Goal: Information Seeking & Learning: Learn about a topic

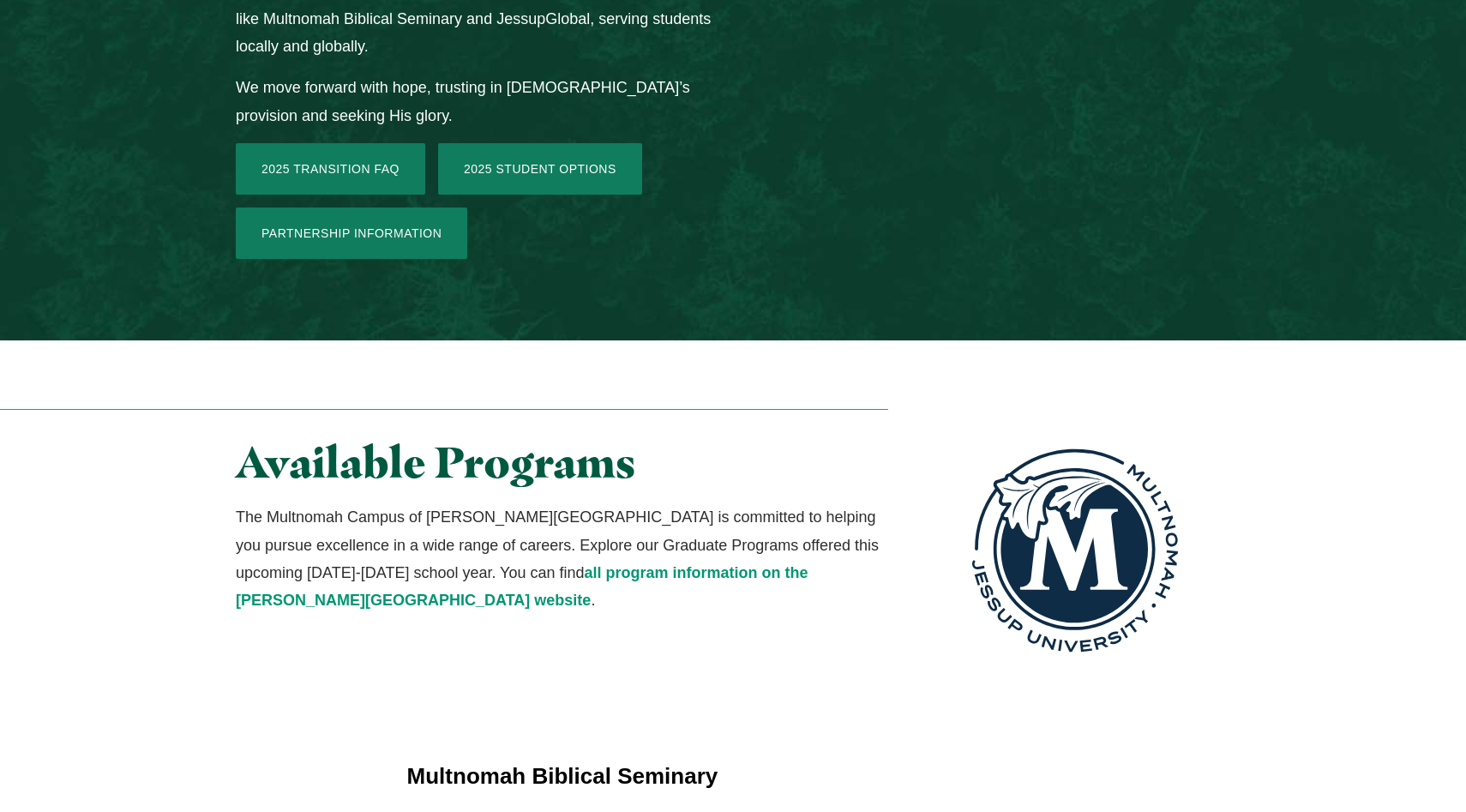
scroll to position [2794, 0]
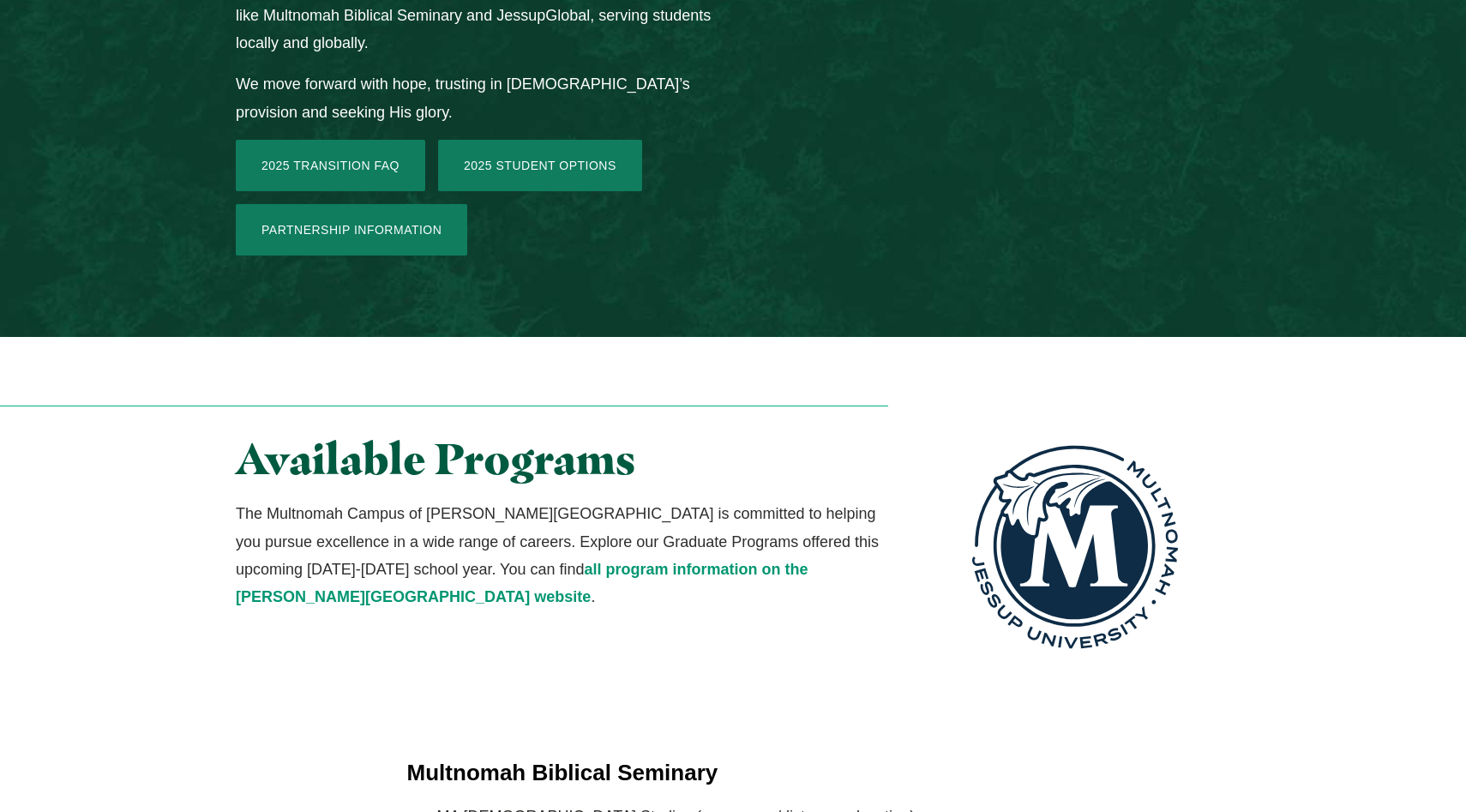
click at [604, 802] on li "MA [DEMOGRAPHIC_DATA] Studies (on campus/distance education)" at bounding box center [749, 816] width 623 height 28
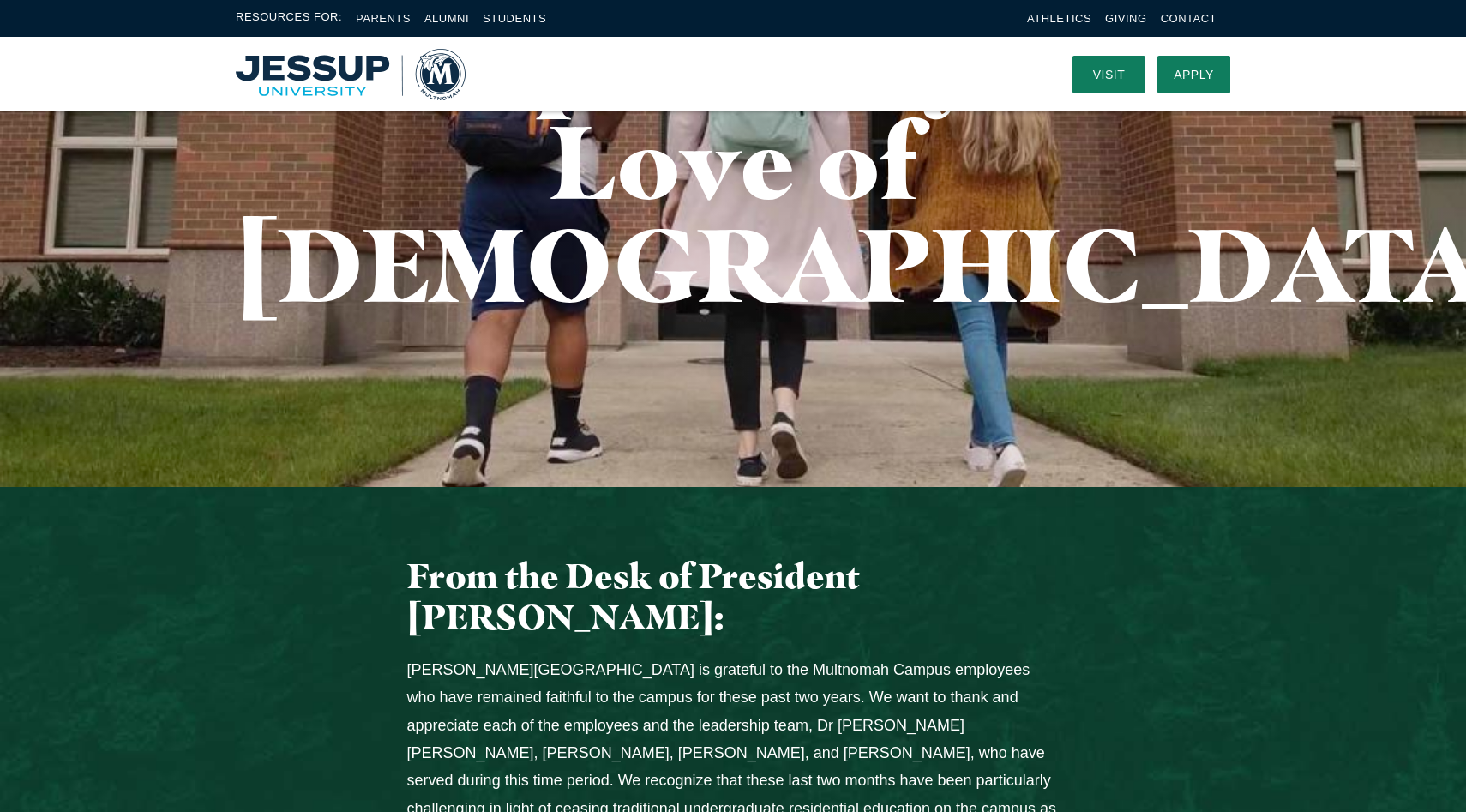
scroll to position [132, 0]
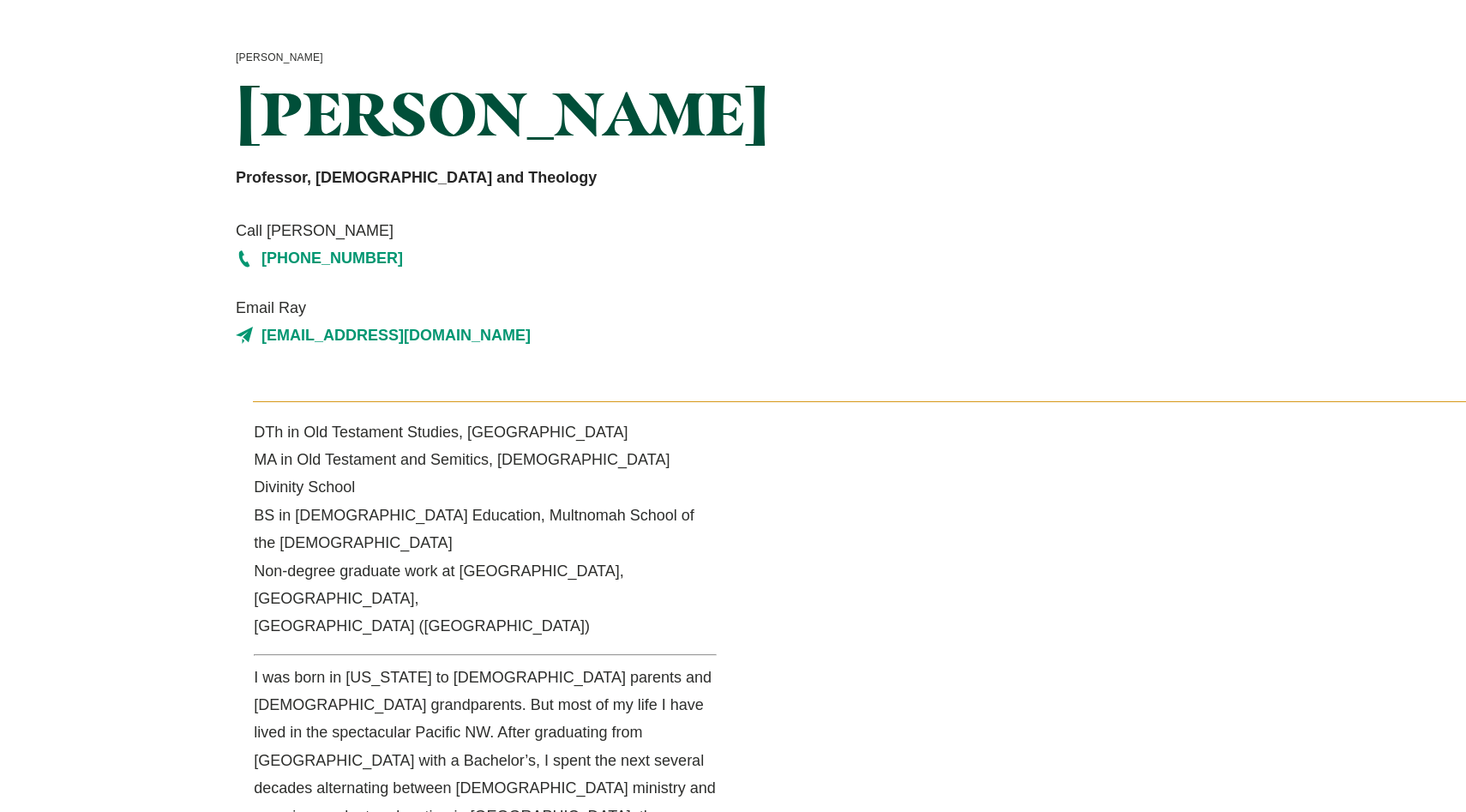
scroll to position [118, 0]
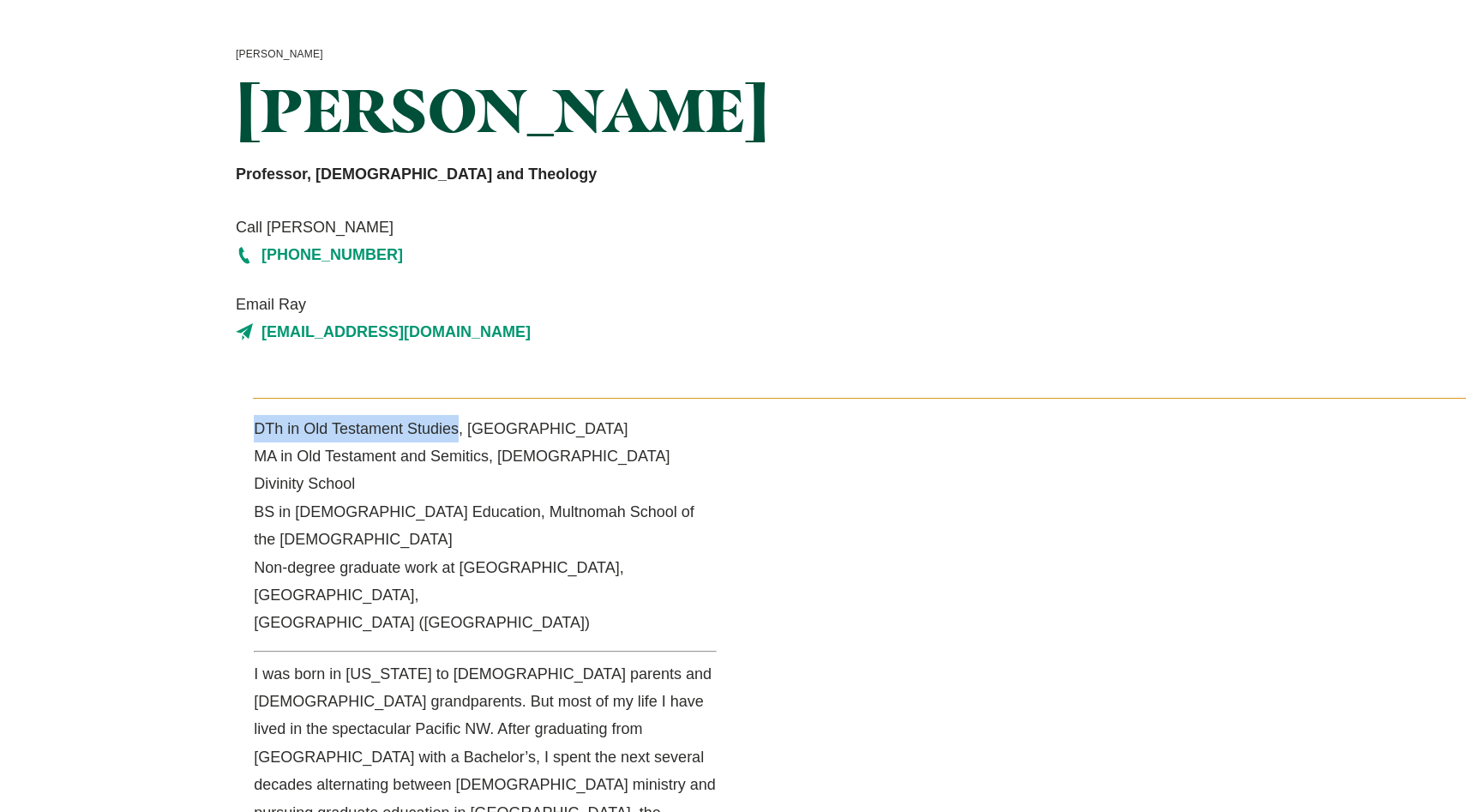
drag, startPoint x: 254, startPoint y: 436, endPoint x: 456, endPoint y: 436, distance: 202.0
click at [456, 436] on p "DTh in Old Testament Studies, [GEOGRAPHIC_DATA] MA in Old Testament and Semitic…" at bounding box center [484, 526] width 463 height 222
copy p "DTh in [DEMOGRAPHIC_DATA] Studies"
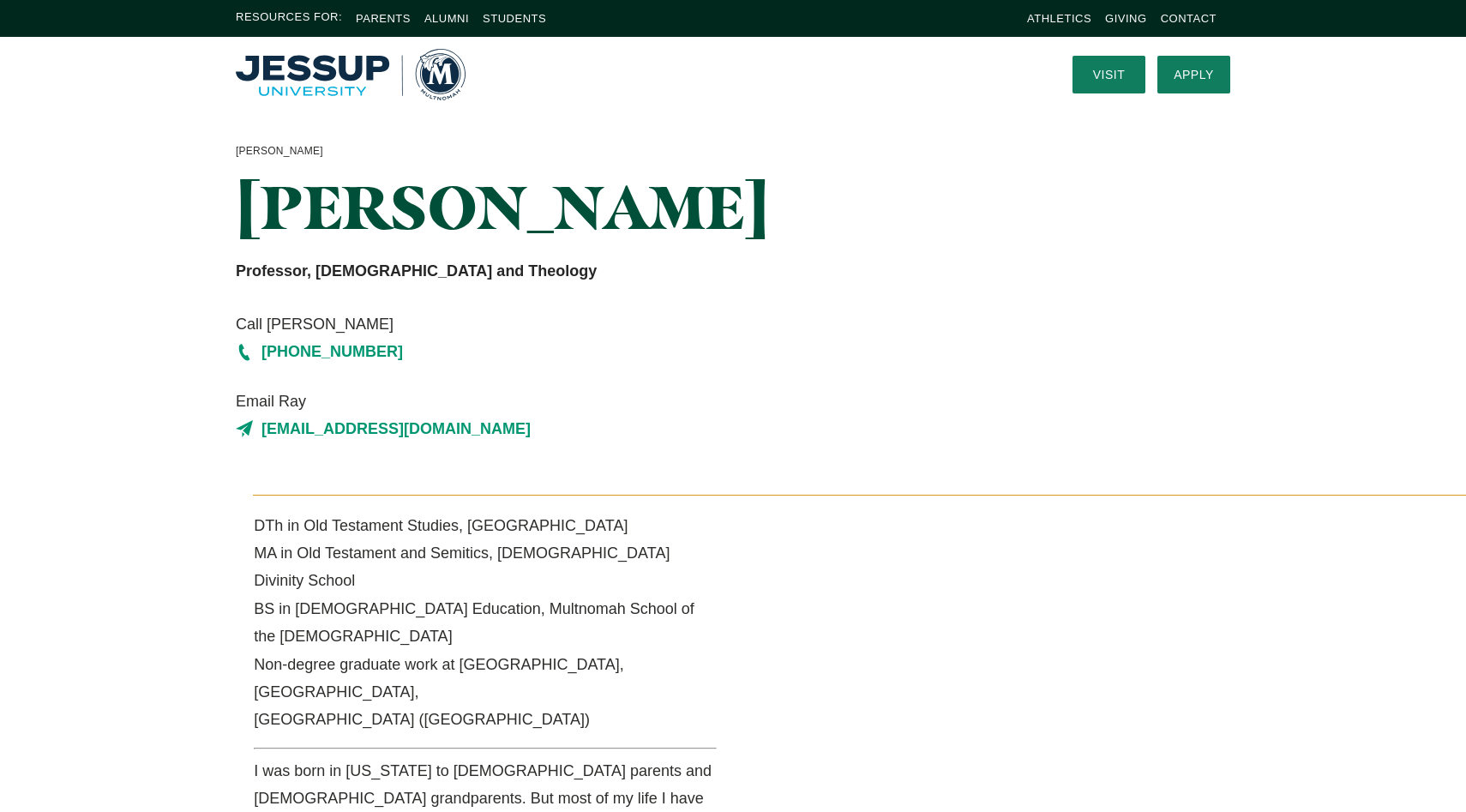
scroll to position [0, 0]
